Goal: Leave review/rating: Share an evaluation or opinion about a product, service, or content

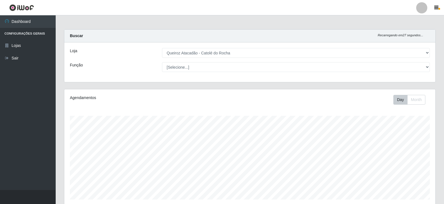
select select "500"
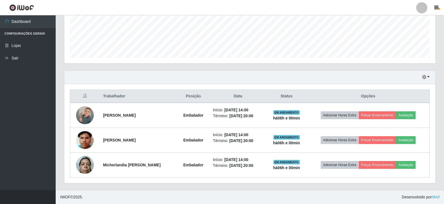
scroll to position [116, 371]
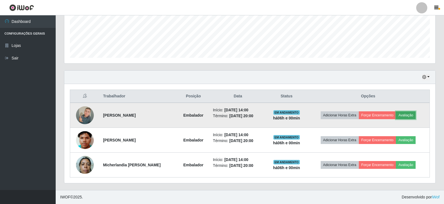
click at [406, 115] on button "Avaliação" at bounding box center [406, 115] width 20 height 8
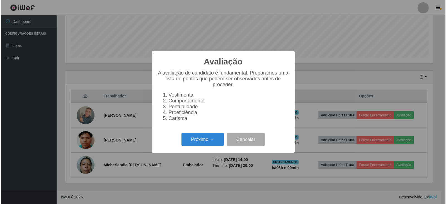
scroll to position [116, 369]
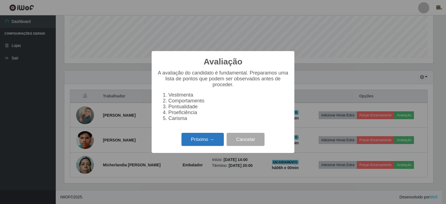
click at [205, 138] on button "Próximo →" at bounding box center [202, 139] width 42 height 13
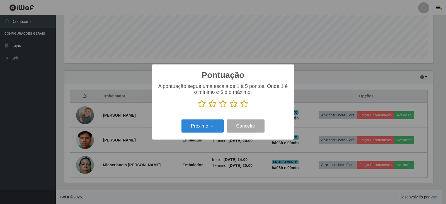
click at [242, 104] on icon at bounding box center [244, 103] width 8 height 8
click at [240, 108] on input "radio" at bounding box center [240, 108] width 0 height 0
click at [213, 125] on button "Próximo →" at bounding box center [202, 125] width 42 height 13
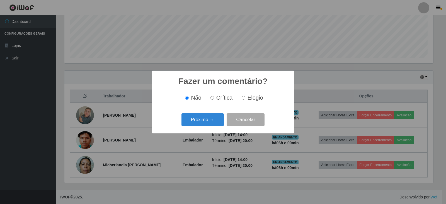
click at [243, 99] on input "Elogio" at bounding box center [244, 98] width 4 height 4
radio input "true"
click at [205, 120] on button "Próximo →" at bounding box center [202, 119] width 42 height 13
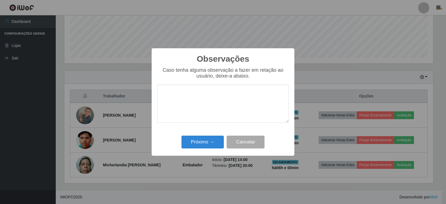
click at [178, 100] on textarea at bounding box center [222, 103] width 131 height 38
type textarea "b"
click at [206, 147] on button "Próximo →" at bounding box center [202, 141] width 42 height 13
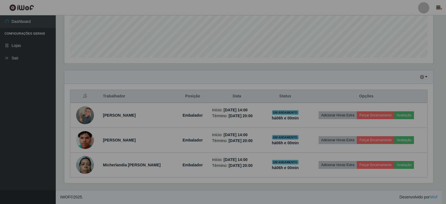
scroll to position [116, 371]
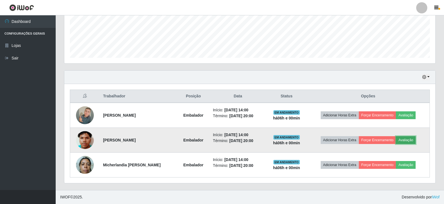
click at [409, 141] on button "Avaliação" at bounding box center [406, 140] width 20 height 8
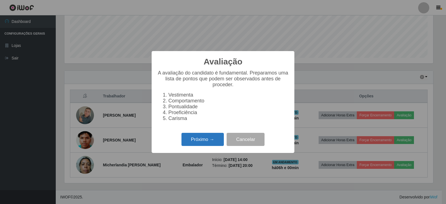
click at [218, 144] on button "Próximo →" at bounding box center [202, 139] width 42 height 13
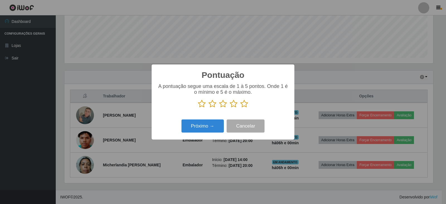
scroll to position [278468, 278215]
click at [244, 104] on icon at bounding box center [244, 103] width 8 height 8
click at [240, 108] on input "radio" at bounding box center [240, 108] width 0 height 0
click at [220, 125] on button "Próximo →" at bounding box center [202, 125] width 42 height 13
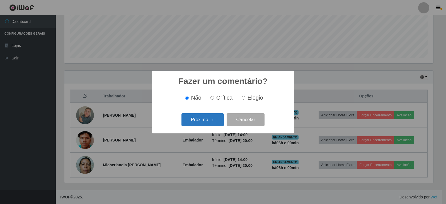
click at [212, 119] on button "Próximo →" at bounding box center [202, 119] width 42 height 13
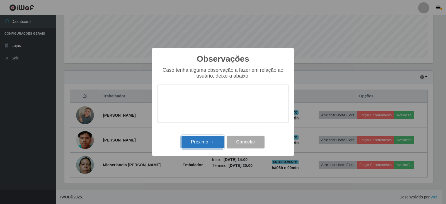
click at [211, 140] on button "Próximo →" at bounding box center [202, 141] width 42 height 13
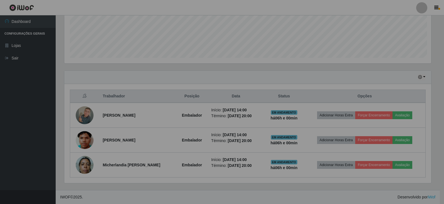
scroll to position [116, 371]
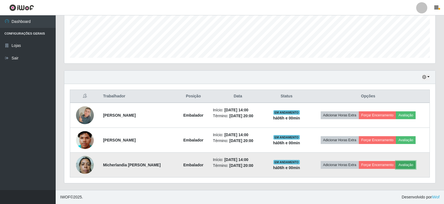
click at [408, 167] on button "Avaliação" at bounding box center [406, 165] width 20 height 8
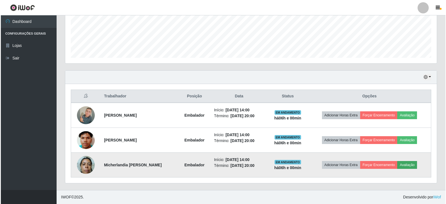
scroll to position [116, 369]
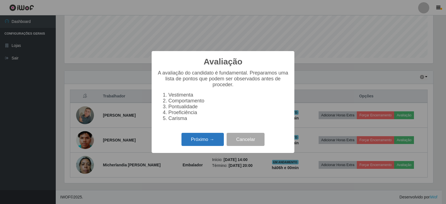
click at [196, 138] on button "Próximo →" at bounding box center [202, 139] width 42 height 13
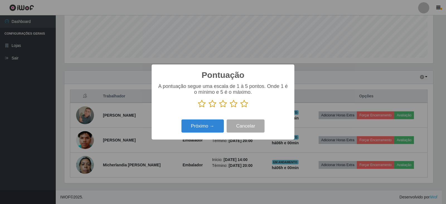
scroll to position [278468, 278215]
click at [243, 103] on icon at bounding box center [244, 103] width 8 height 8
click at [240, 108] on input "radio" at bounding box center [240, 108] width 0 height 0
click at [218, 129] on button "Próximo →" at bounding box center [202, 125] width 42 height 13
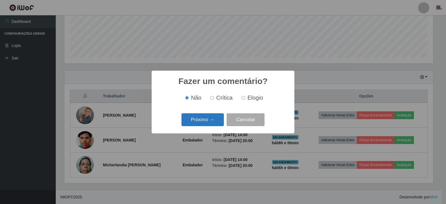
click at [211, 119] on button "Próximo →" at bounding box center [202, 119] width 42 height 13
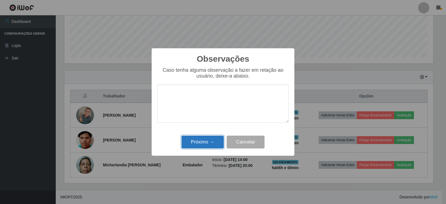
click at [216, 142] on button "Próximo →" at bounding box center [202, 141] width 42 height 13
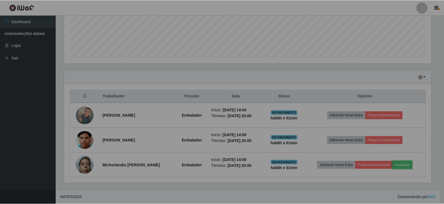
scroll to position [116, 371]
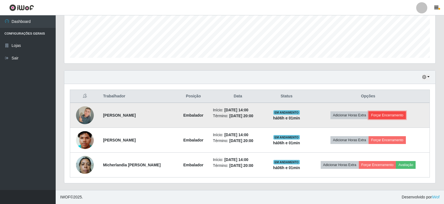
click at [394, 116] on button "Forçar Encerramento" at bounding box center [387, 115] width 37 height 8
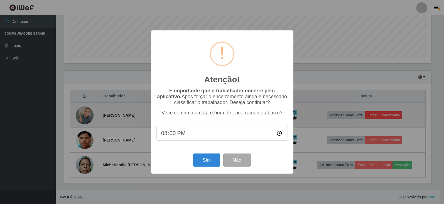
scroll to position [116, 369]
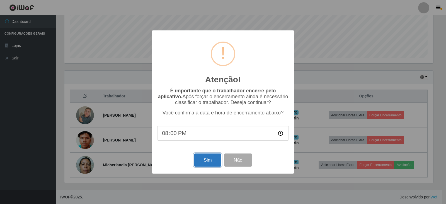
click at [214, 162] on button "Sim" at bounding box center [207, 159] width 27 height 13
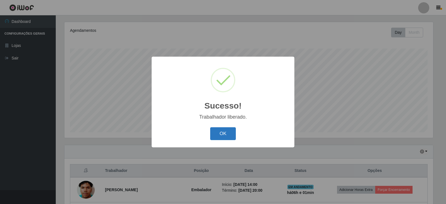
click at [225, 137] on button "OK" at bounding box center [223, 133] width 26 height 13
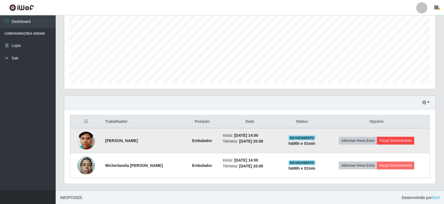
scroll to position [117, 0]
click at [388, 140] on button "Forçar Encerramento" at bounding box center [395, 140] width 37 height 8
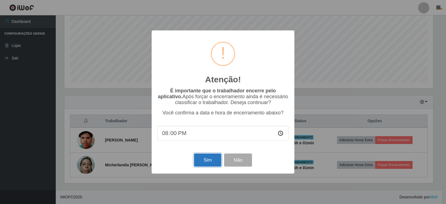
click at [209, 159] on button "Sim" at bounding box center [207, 159] width 27 height 13
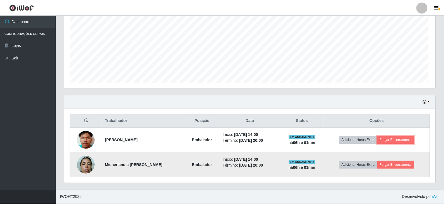
scroll to position [0, 0]
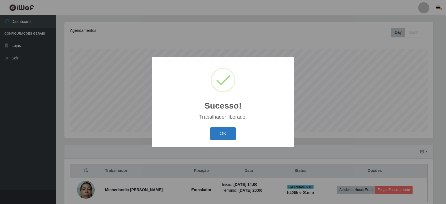
click at [230, 133] on button "OK" at bounding box center [223, 133] width 26 height 13
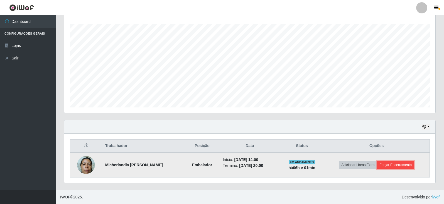
click at [391, 164] on button "Forçar Encerramento" at bounding box center [395, 165] width 37 height 8
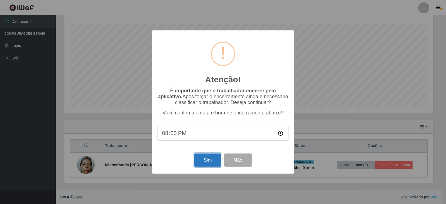
click at [216, 162] on button "Sim" at bounding box center [207, 159] width 27 height 13
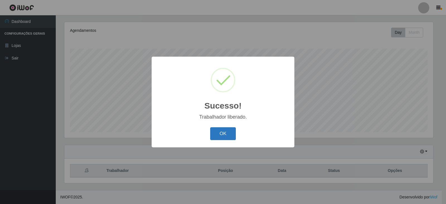
click at [223, 131] on button "OK" at bounding box center [223, 133] width 26 height 13
